Goal: Transaction & Acquisition: Purchase product/service

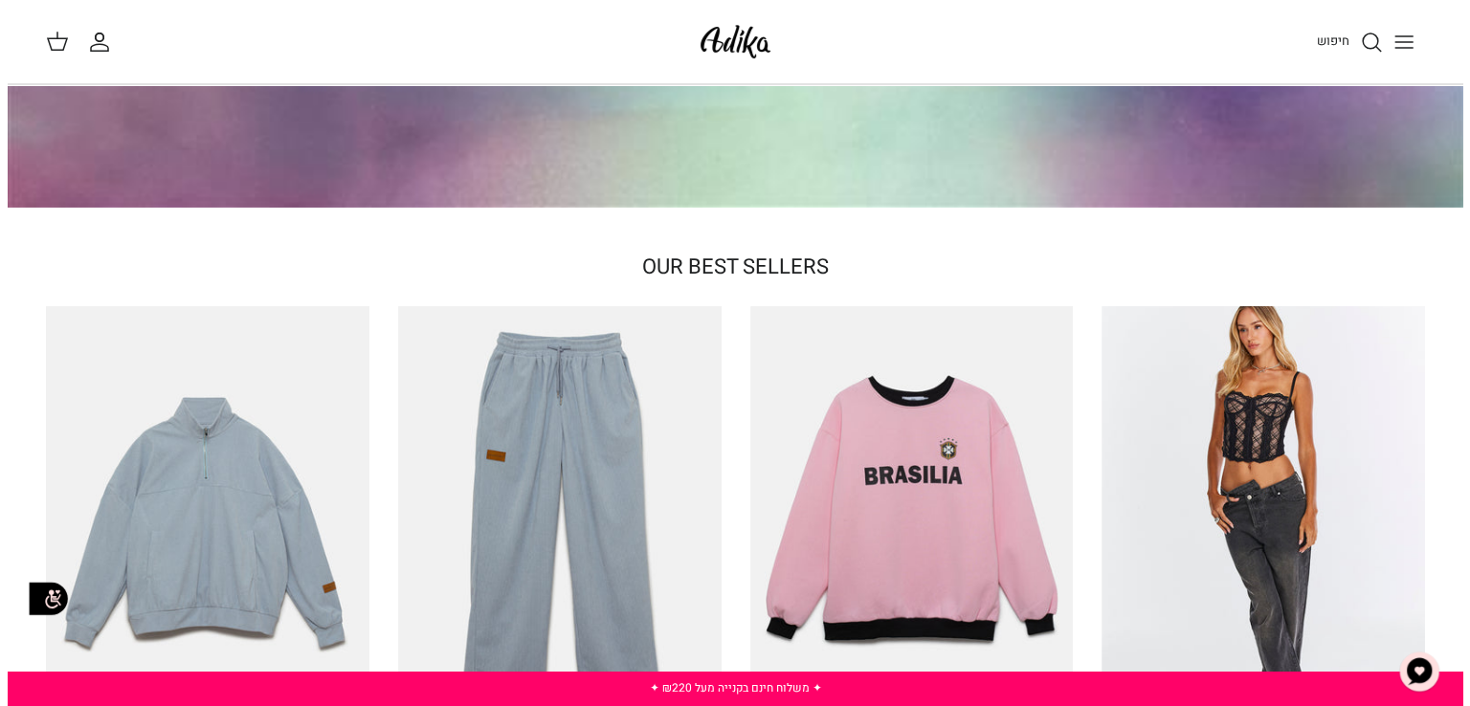
scroll to position [383, 0]
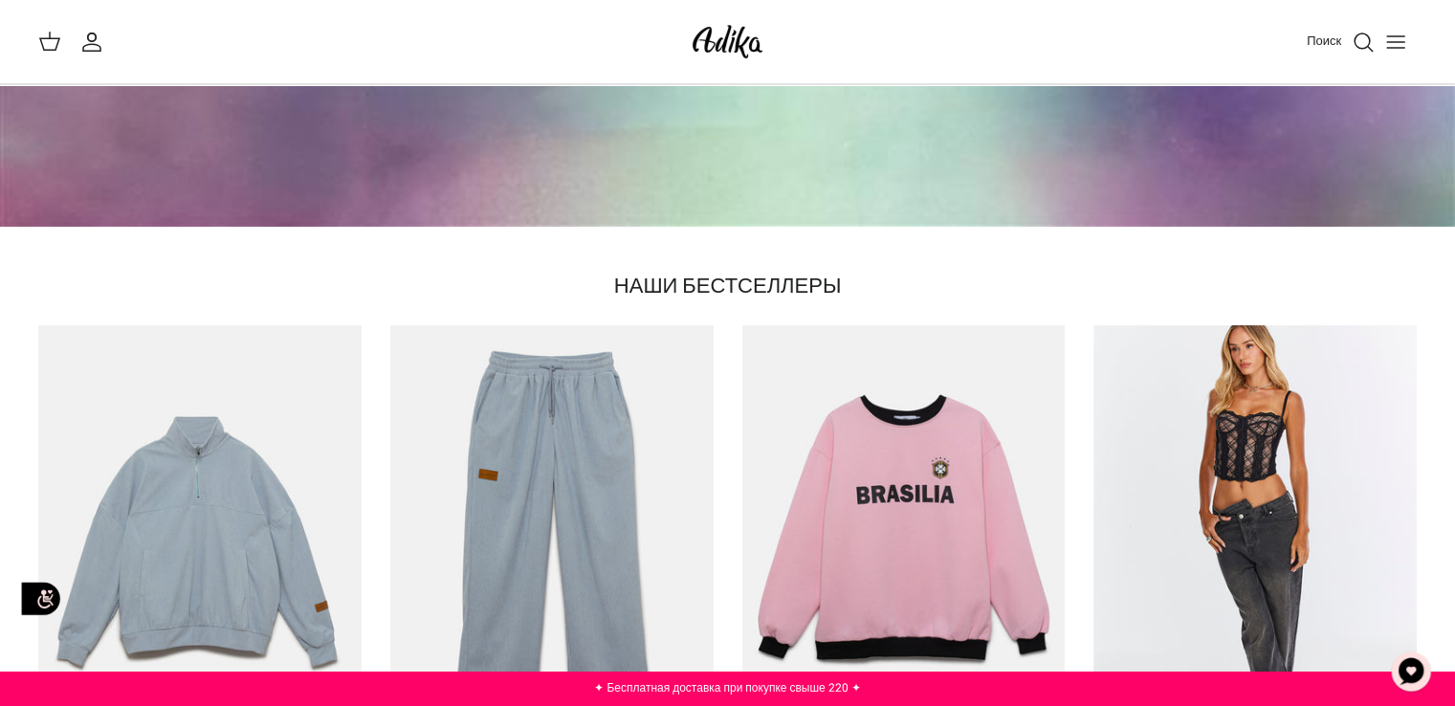
click at [1390, 51] on icon "Переключить меню" at bounding box center [1395, 42] width 23 height 23
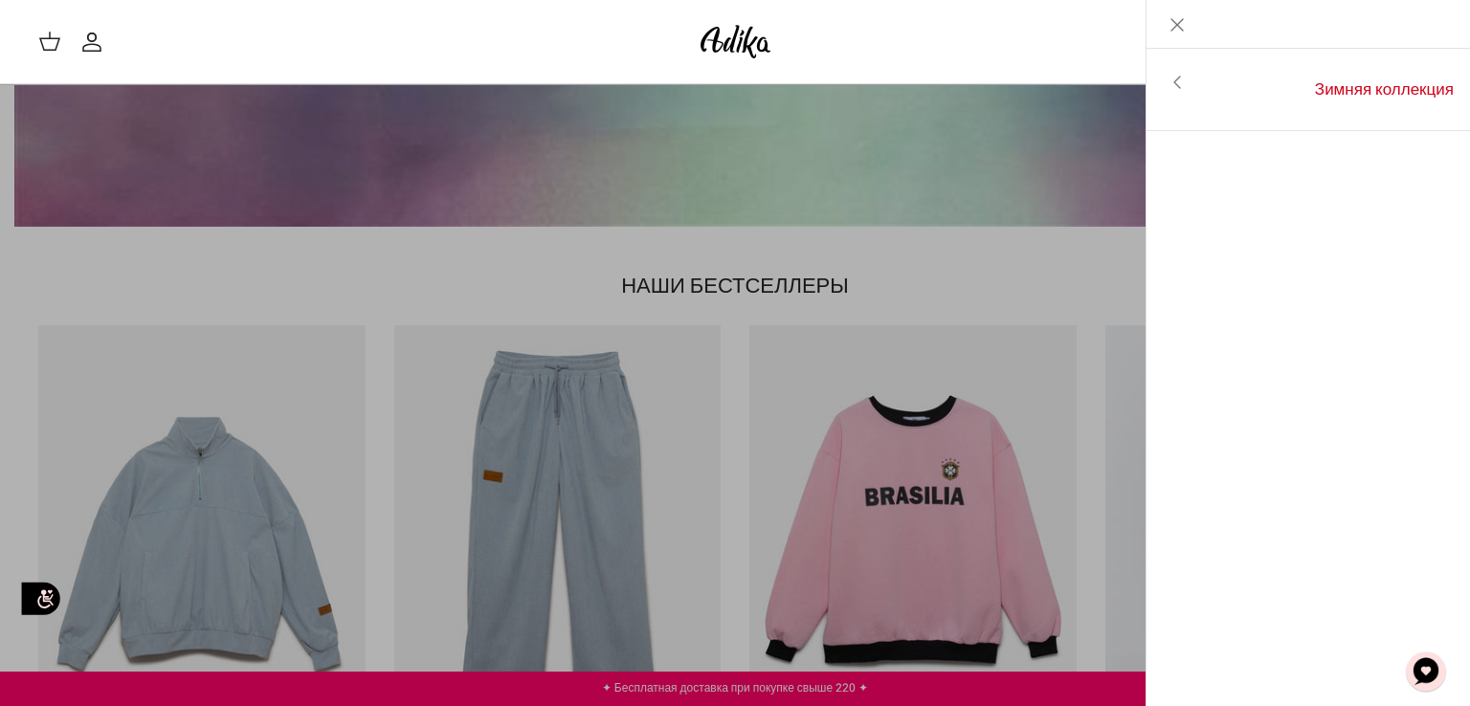
click at [1172, 23] on icon "Закрывать" at bounding box center [1176, 24] width 23 height 23
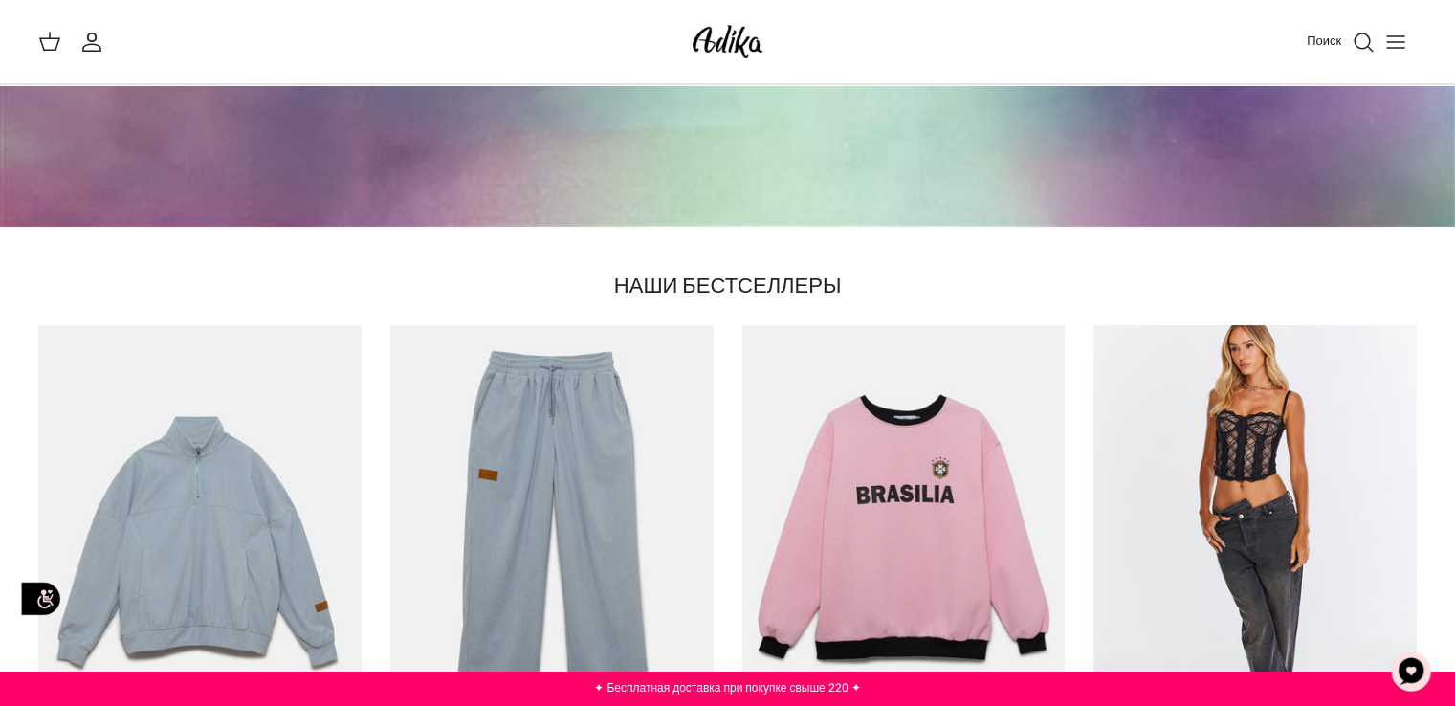
click at [1389, 48] on line "Переключить меню" at bounding box center [1395, 48] width 17 height 0
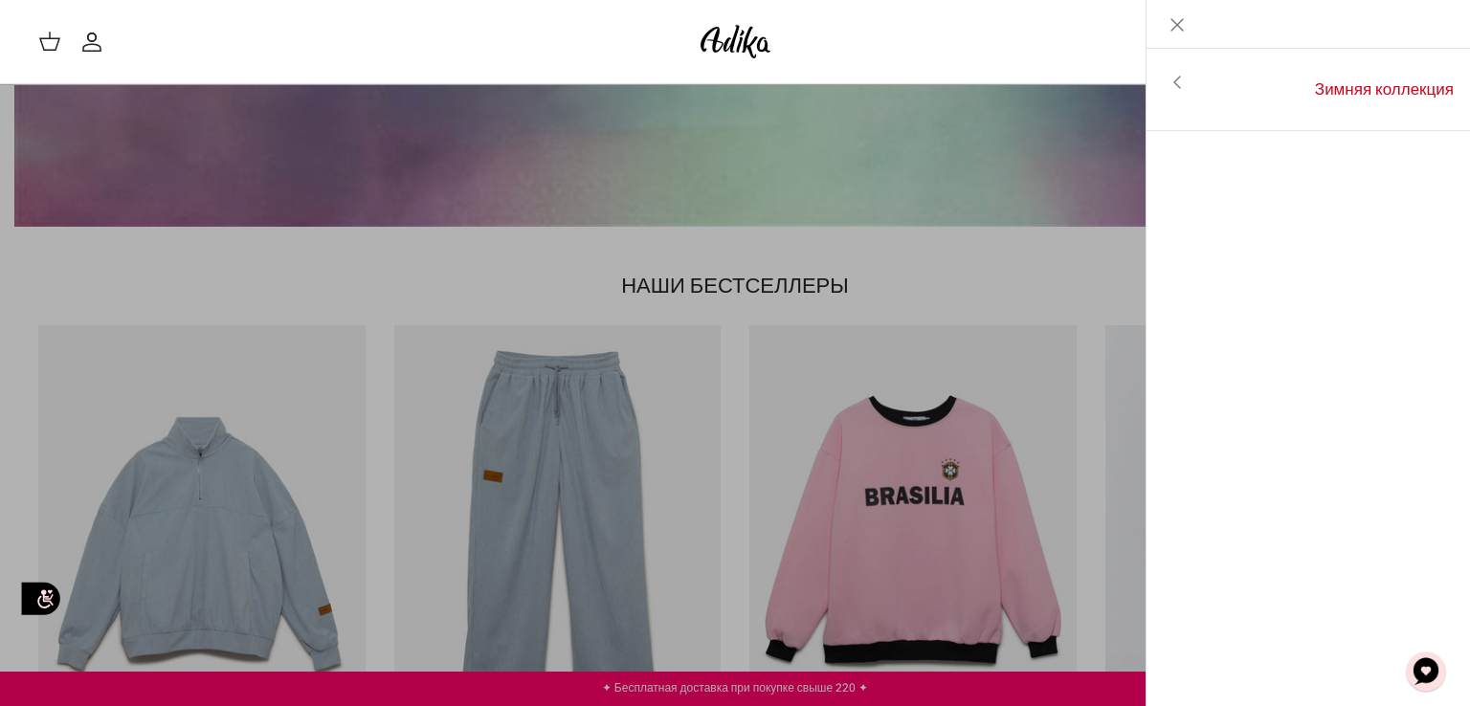
click at [1170, 28] on icon "Закрывать" at bounding box center [1176, 24] width 23 height 23
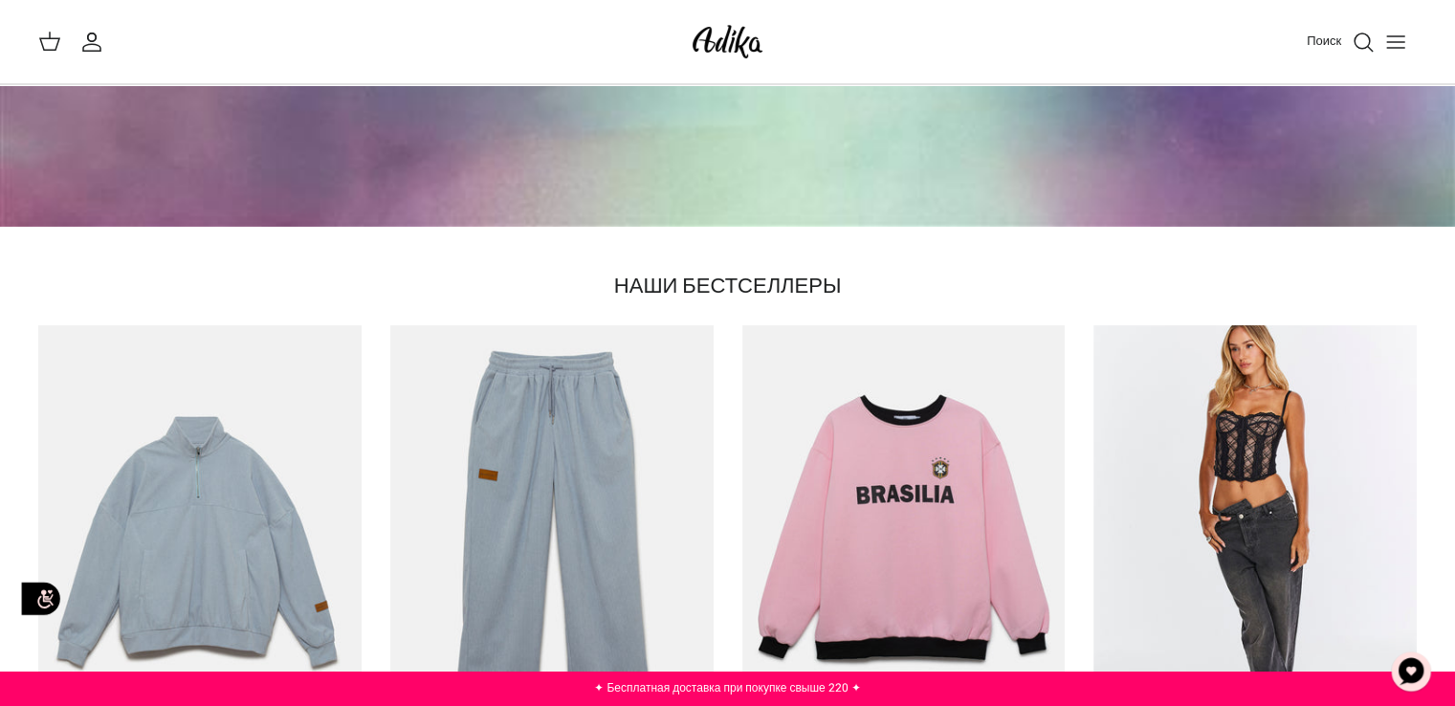
click at [1357, 35] on circle "Поиск" at bounding box center [1362, 40] width 15 height 15
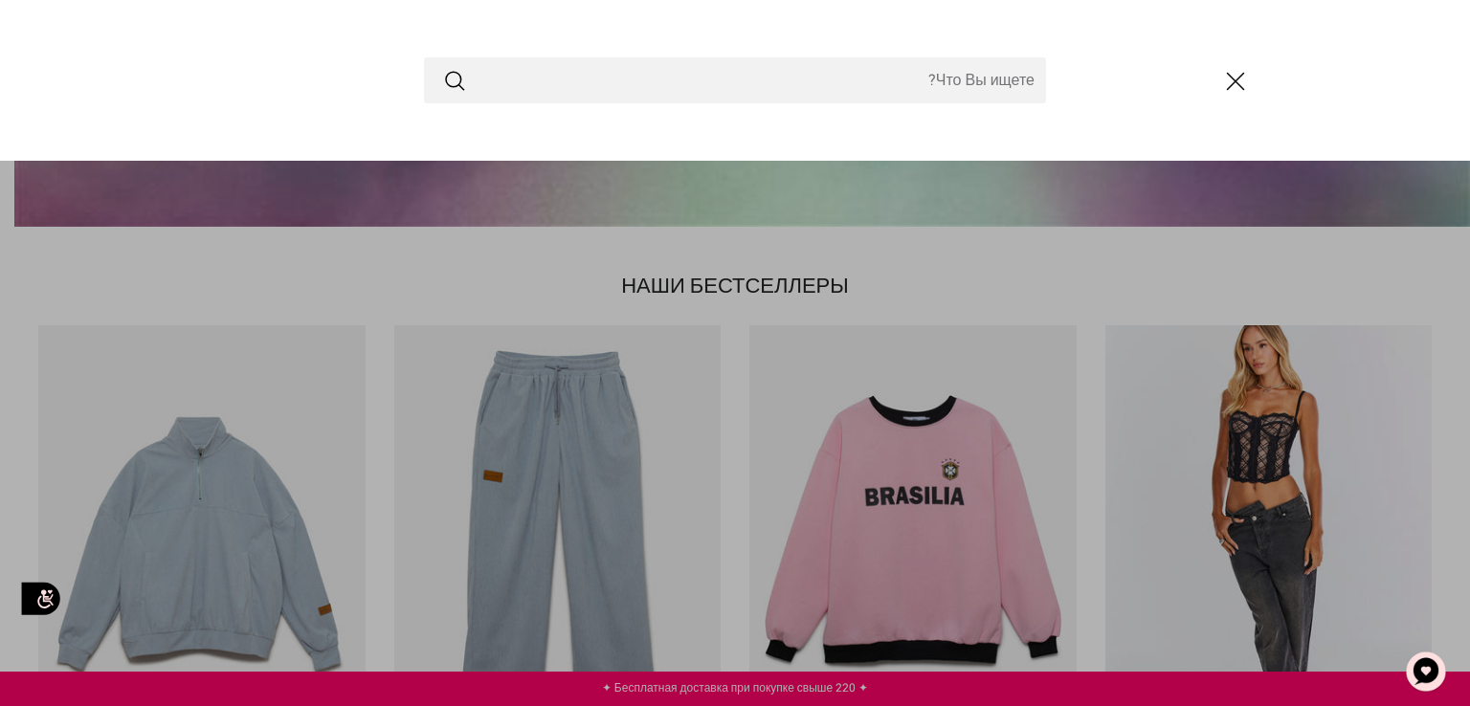
click at [861, 93] on input "Поиск в магазине" at bounding box center [735, 80] width 622 height 46
click at [529, 89] on input "Поиск в магазине" at bounding box center [735, 80] width 622 height 46
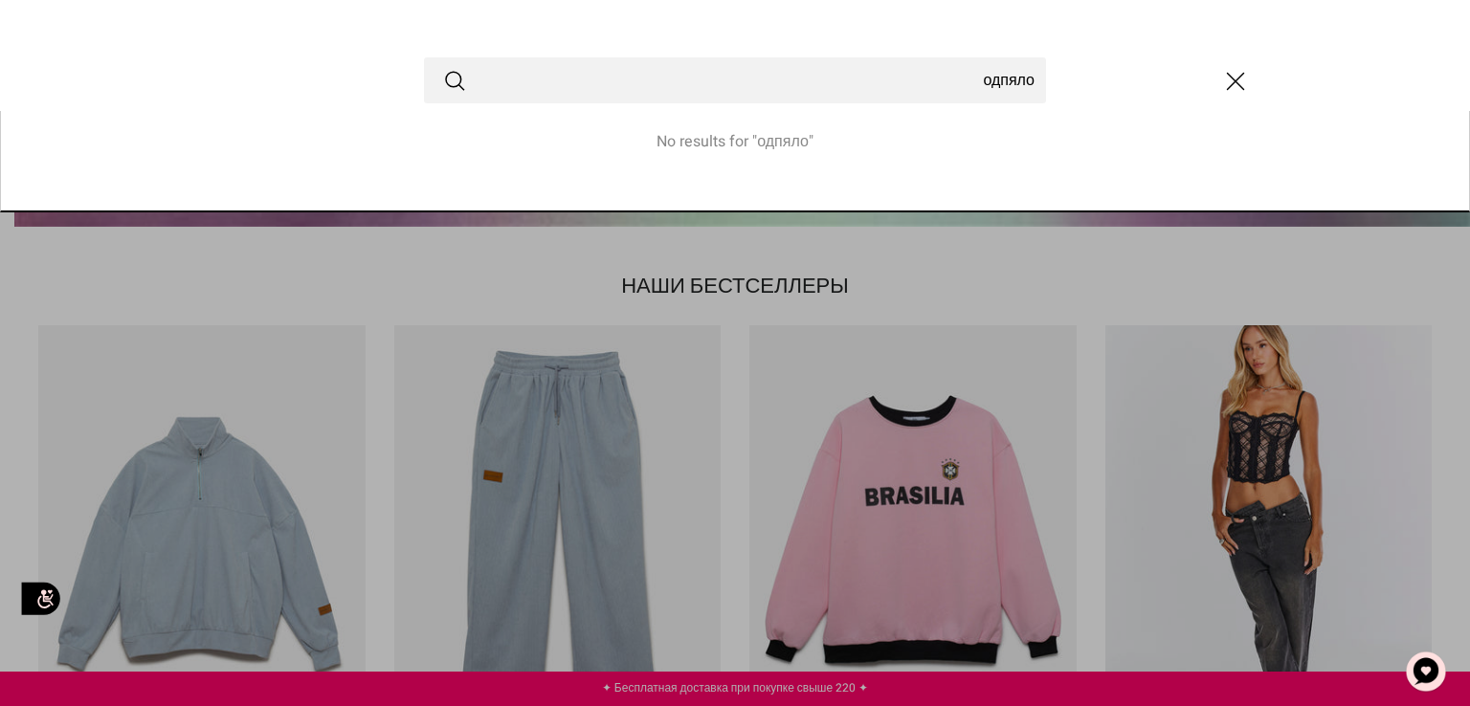
type input "одпяло"
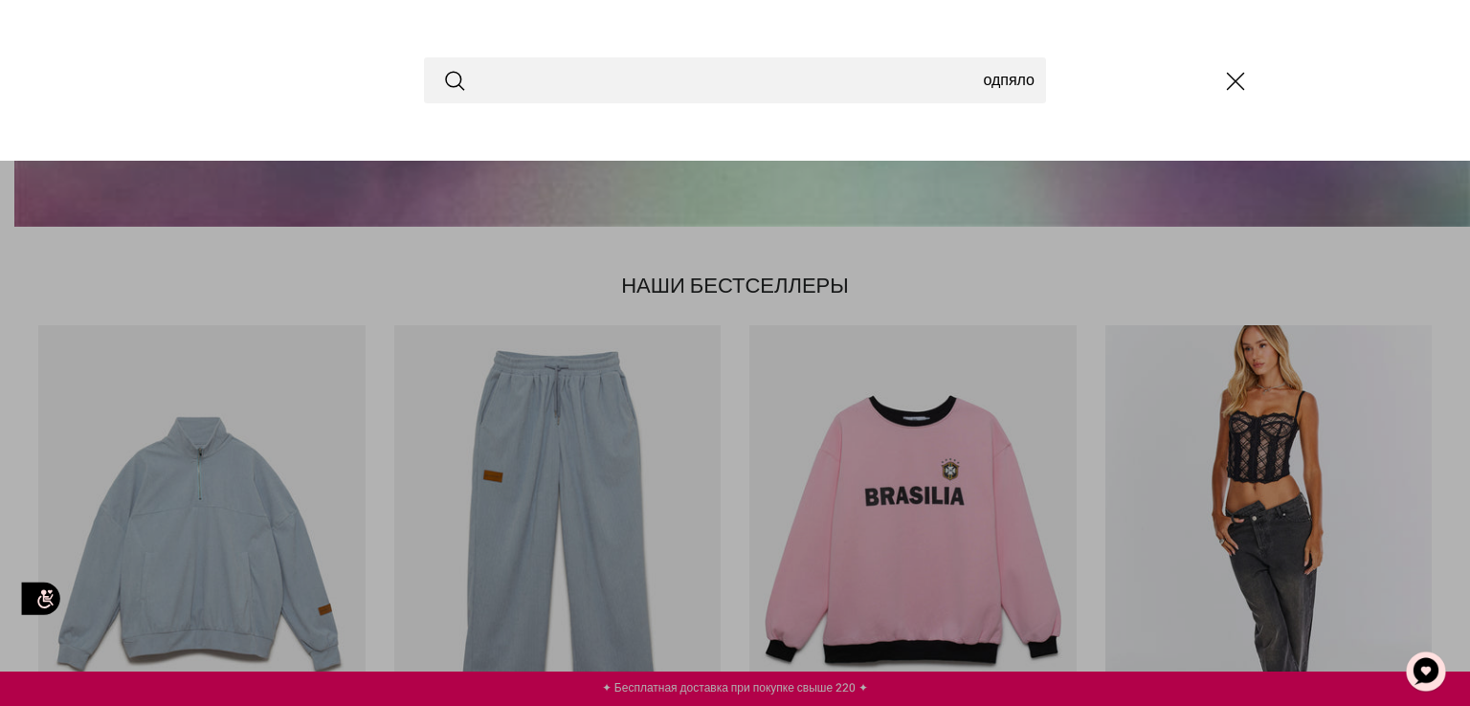
click at [448, 86] on icon "Представлять на рассмотрение" at bounding box center [454, 80] width 23 height 23
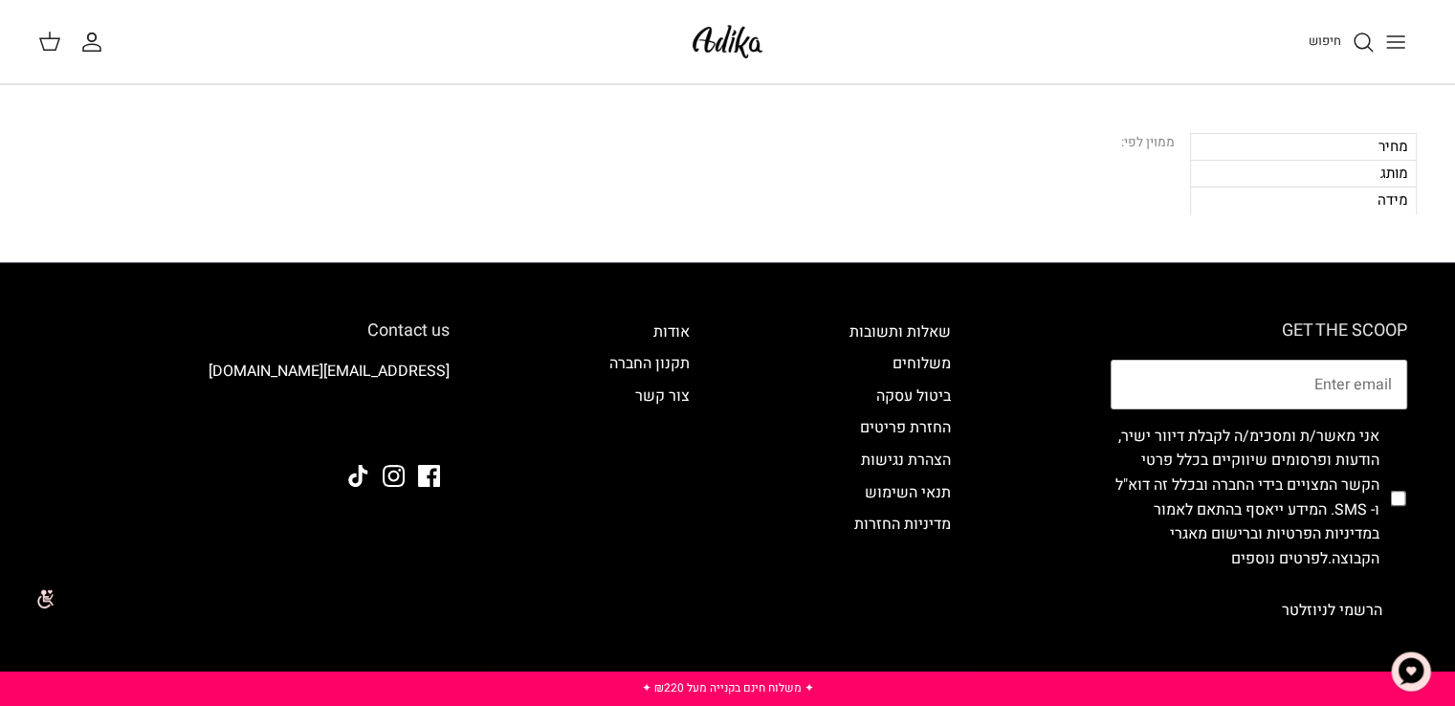
click at [1359, 43] on icon "חיפוש" at bounding box center [1363, 42] width 23 height 23
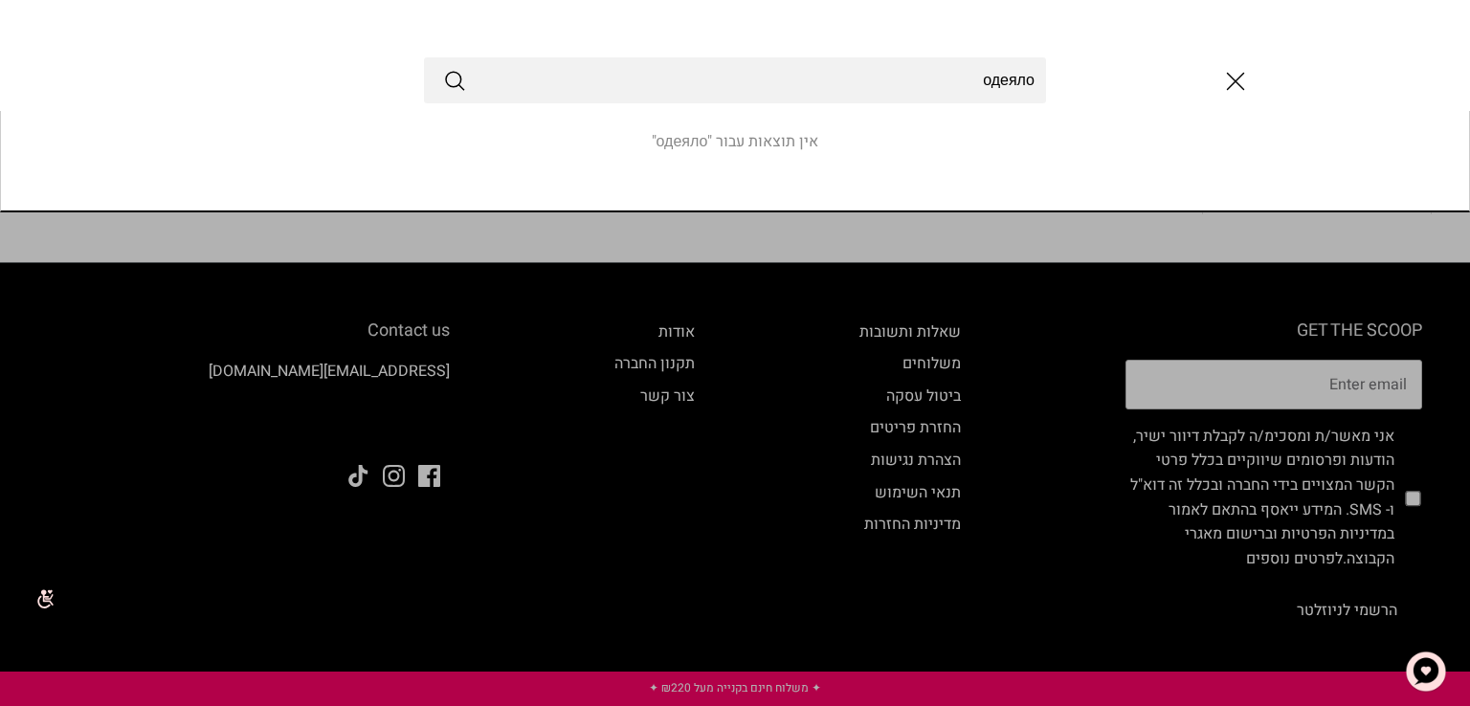
type input "одеяло"
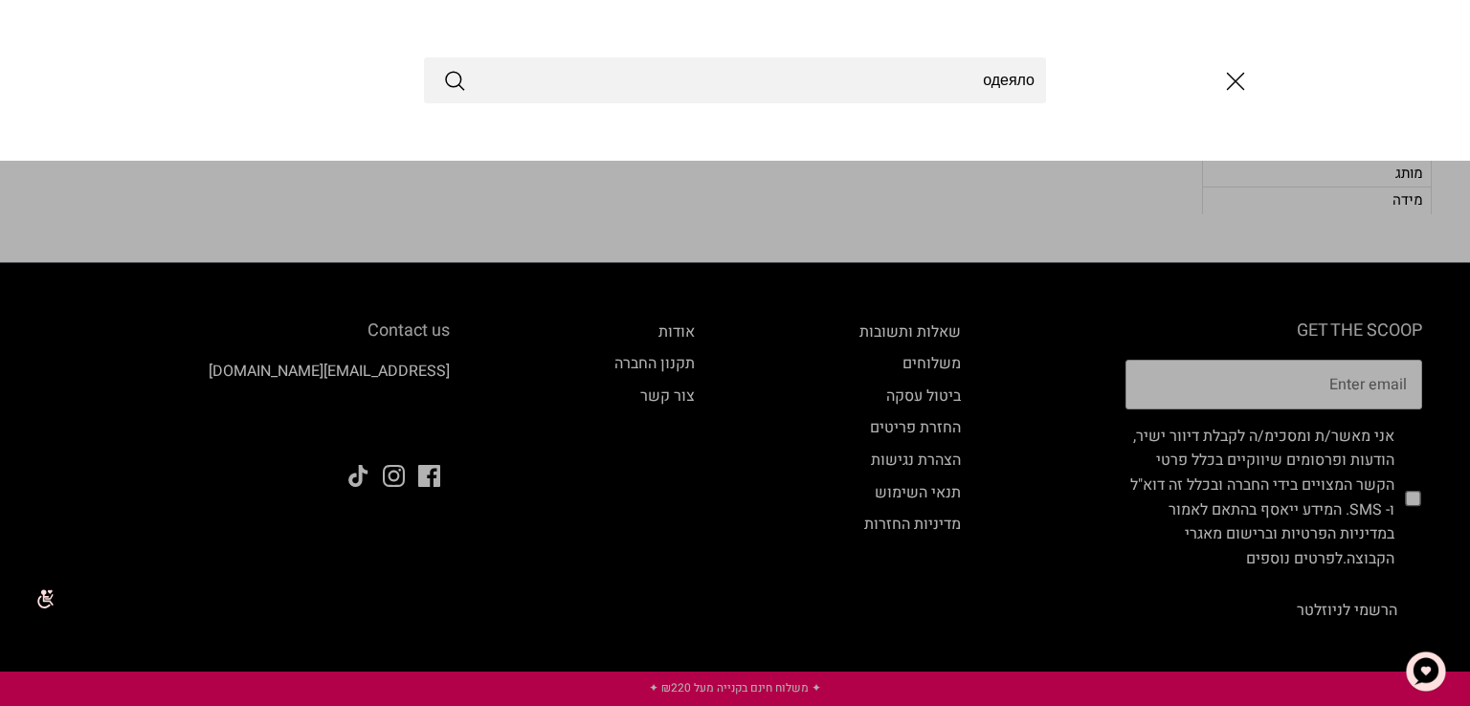
click at [448, 96] on form "одеяло" at bounding box center [735, 80] width 622 height 46
click at [459, 89] on icon "Submit" at bounding box center [454, 80] width 23 height 23
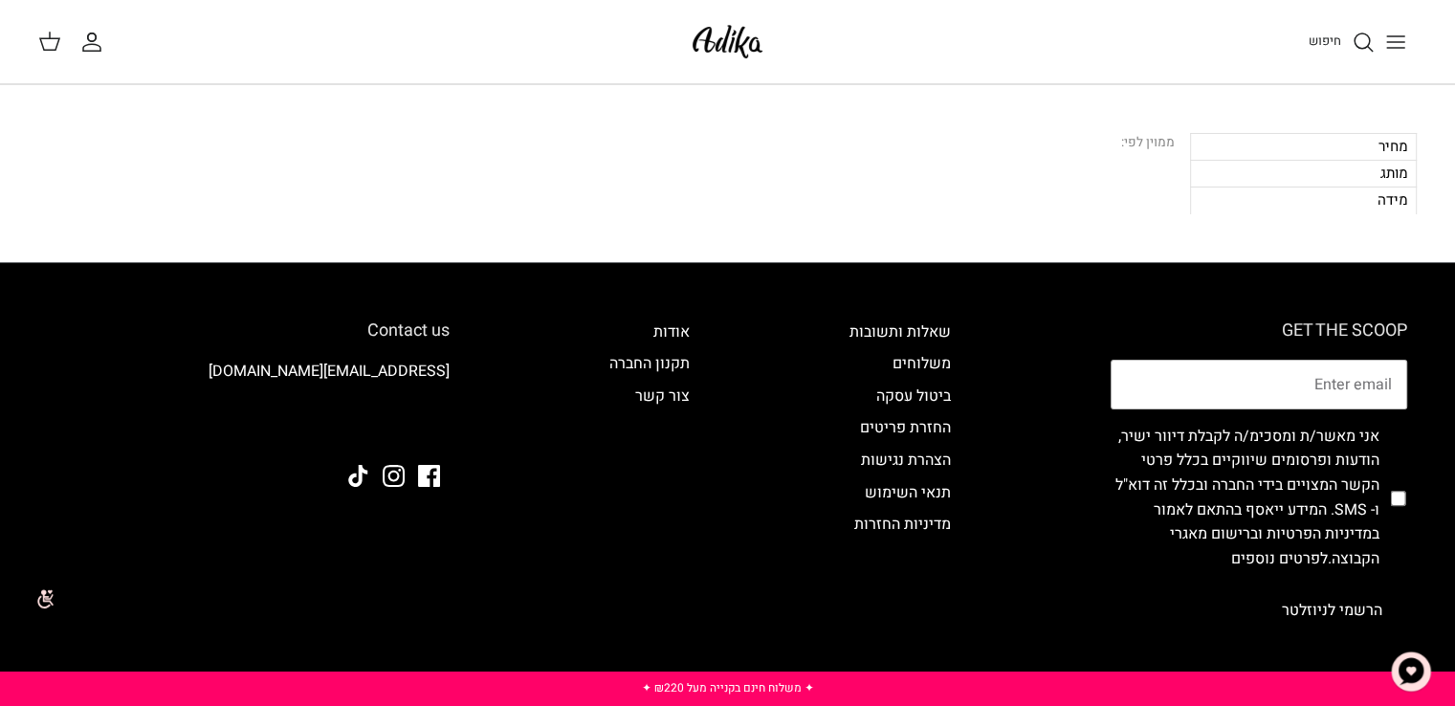
click at [1386, 149] on div "מחיר" at bounding box center [1303, 146] width 227 height 27
click at [1400, 183] on div "מותג" at bounding box center [1303, 173] width 227 height 27
click at [1405, 204] on div "מידה" at bounding box center [1303, 200] width 227 height 27
click at [1398, 42] on line "Toggle menu" at bounding box center [1395, 42] width 17 height 0
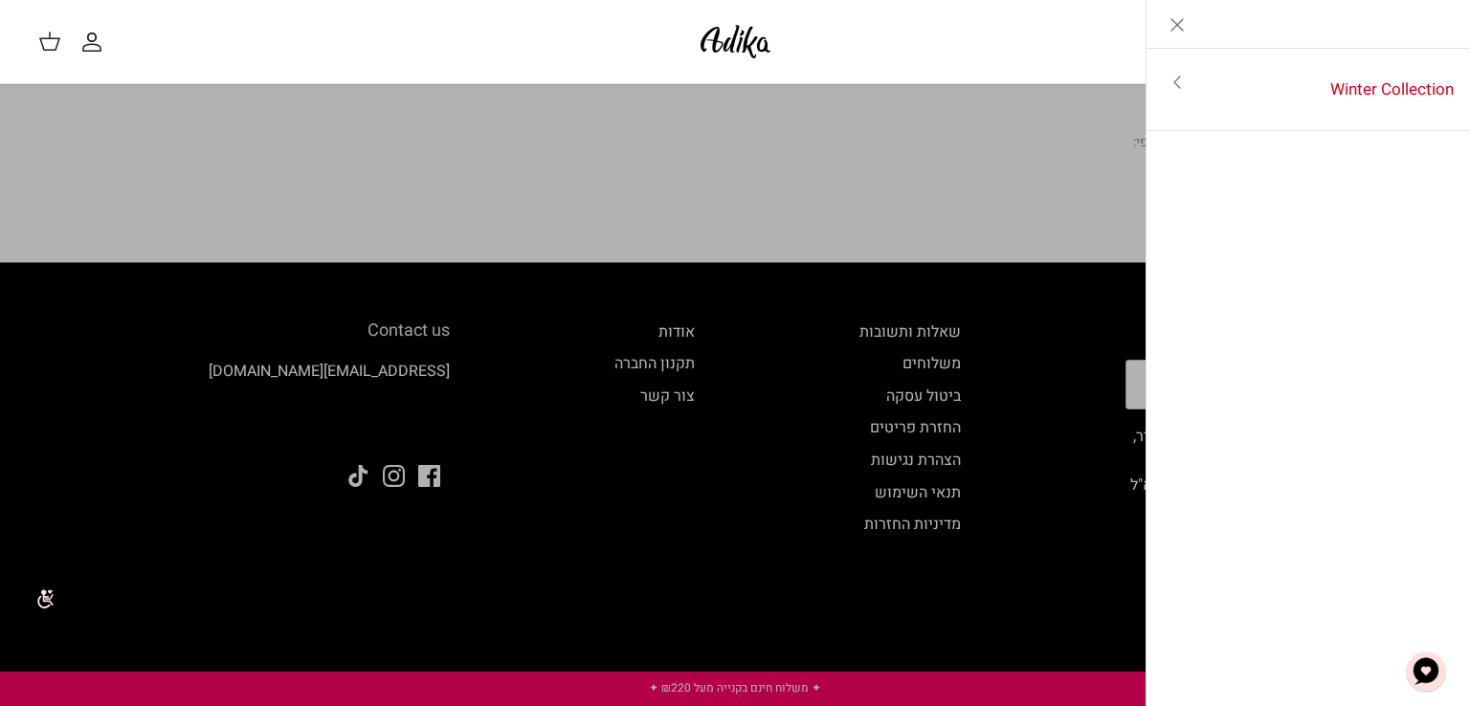
click at [734, 30] on img at bounding box center [735, 41] width 81 height 45
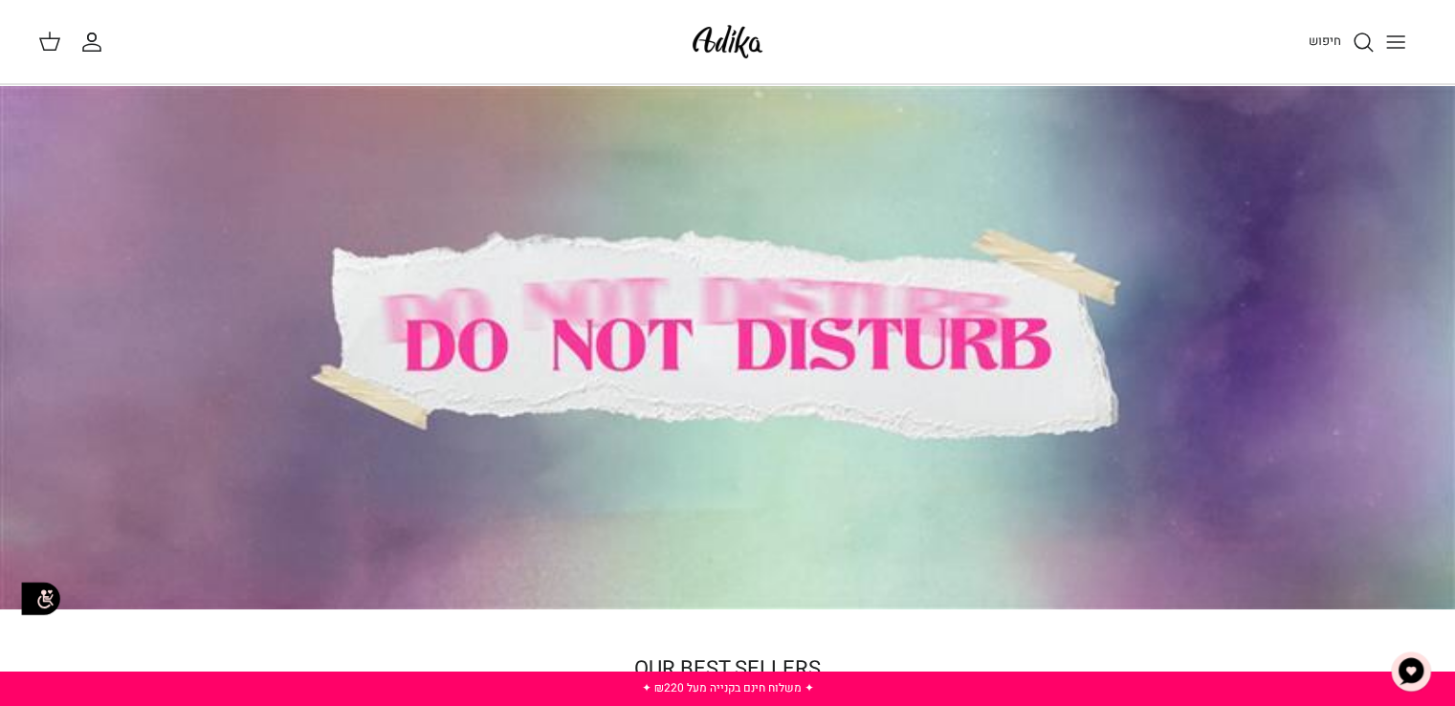
click at [756, 39] on img at bounding box center [727, 41] width 81 height 45
